Goal: Task Accomplishment & Management: Use online tool/utility

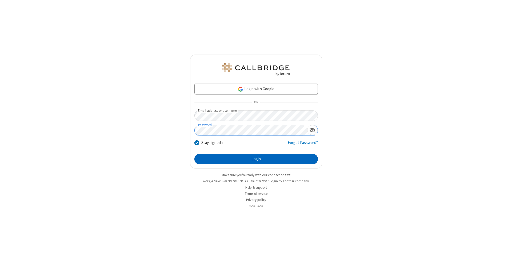
click at [256, 159] on button "Login" at bounding box center [255, 159] width 123 height 11
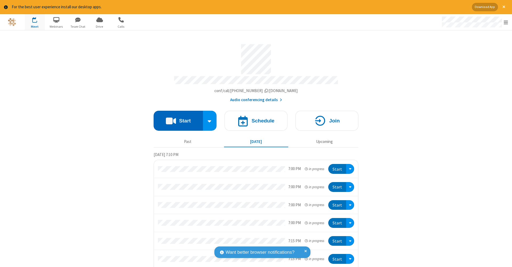
click at [176, 118] on button "Start" at bounding box center [177, 121] width 49 height 20
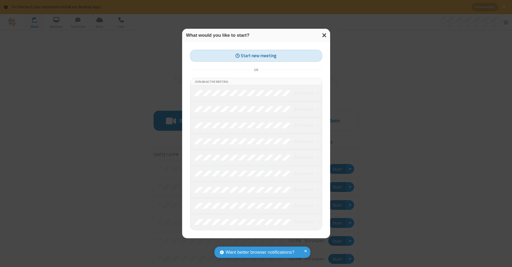
click at [256, 56] on button "Start new meeting" at bounding box center [256, 56] width 132 height 12
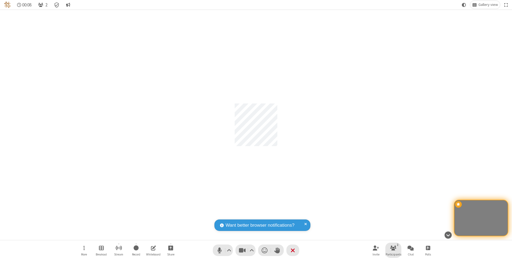
click at [393, 254] on span "Participants" at bounding box center [393, 254] width 16 height 3
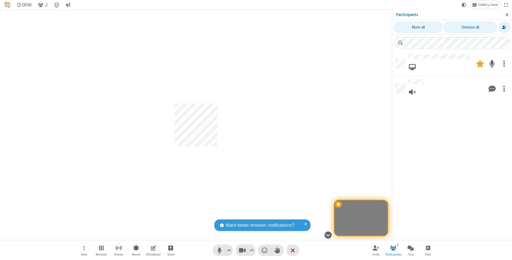
click at [506, 14] on span "Close sidebar" at bounding box center [506, 15] width 3 height 4
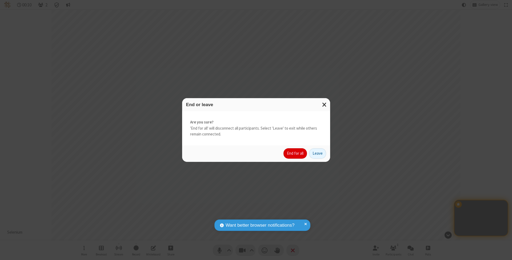
click at [295, 153] on button "End for all" at bounding box center [294, 153] width 23 height 11
